Goal: Transaction & Acquisition: Obtain resource

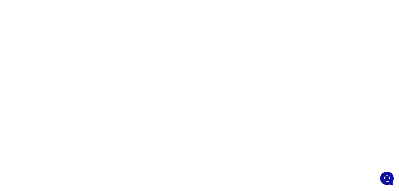
scroll to position [26, 0]
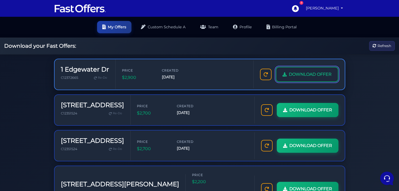
click at [314, 75] on span "DOWNLOAD OFFER" at bounding box center [310, 74] width 43 height 7
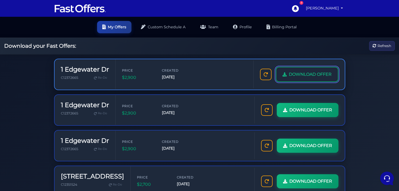
click at [295, 70] on link "DOWNLOAD OFFER" at bounding box center [307, 74] width 63 height 15
